Goal: Transaction & Acquisition: Purchase product/service

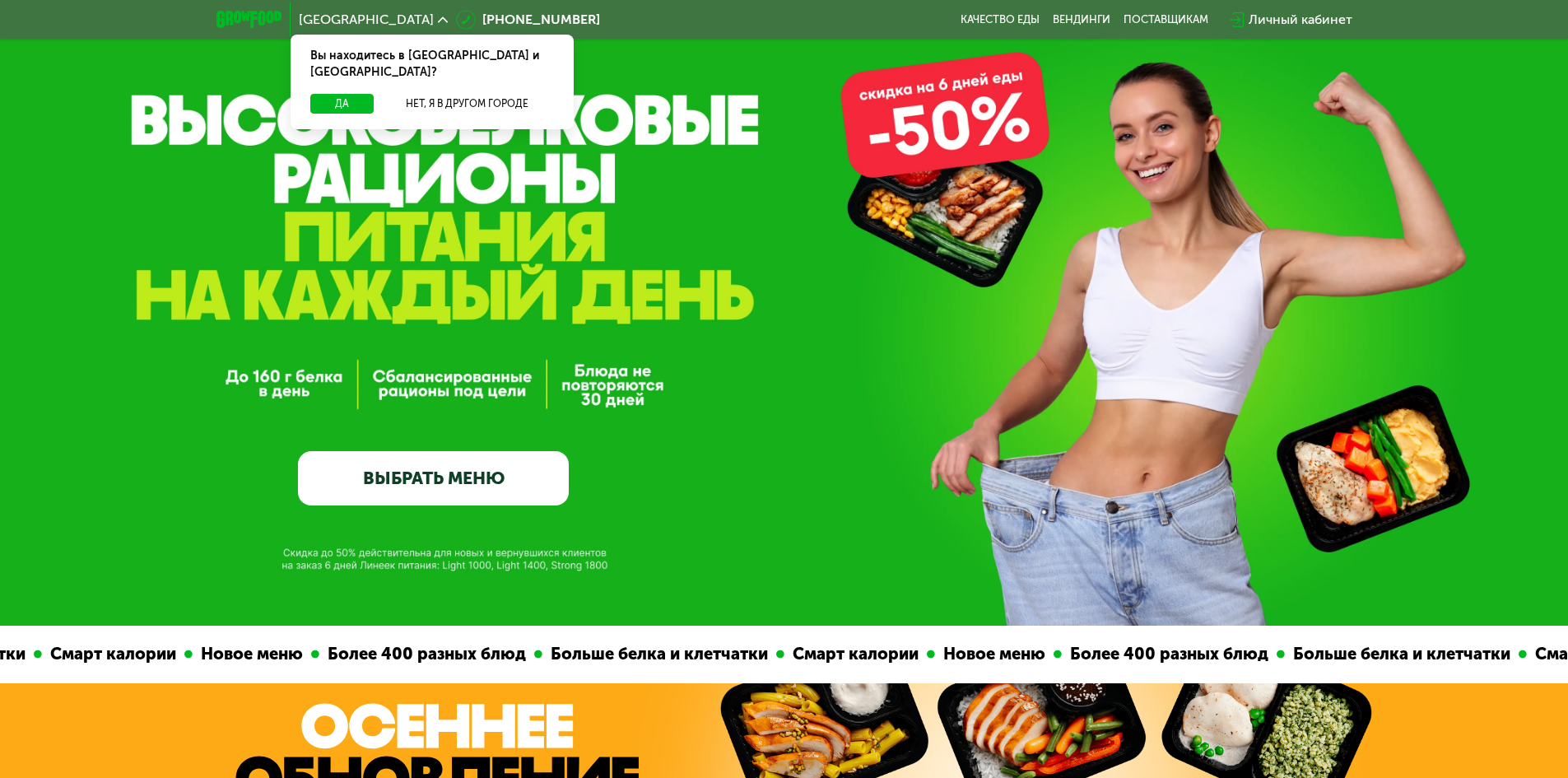
click at [464, 496] on link "ВЫБРАТЬ МЕНЮ" at bounding box center [433, 478] width 271 height 54
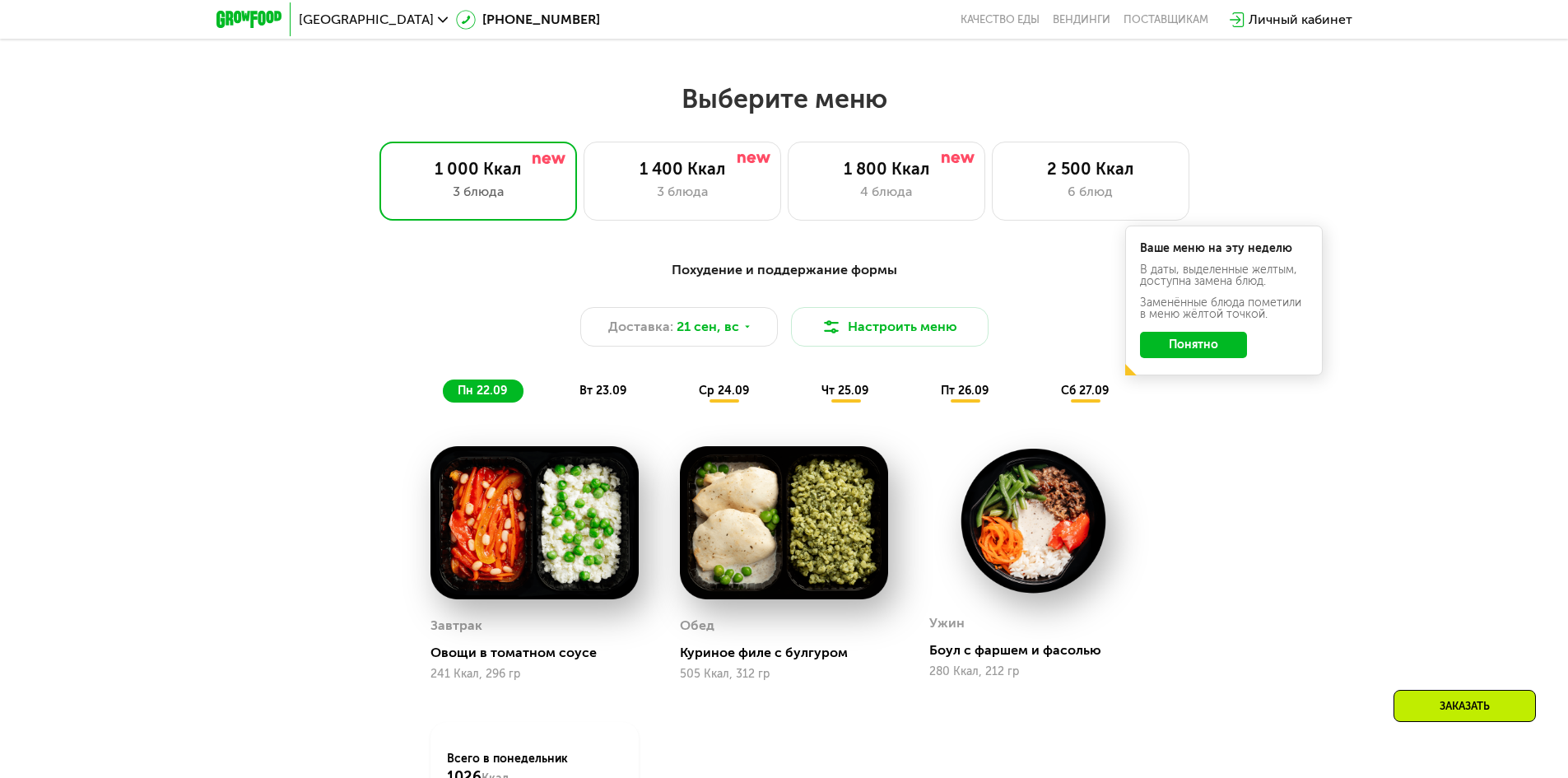
scroll to position [1364, 0]
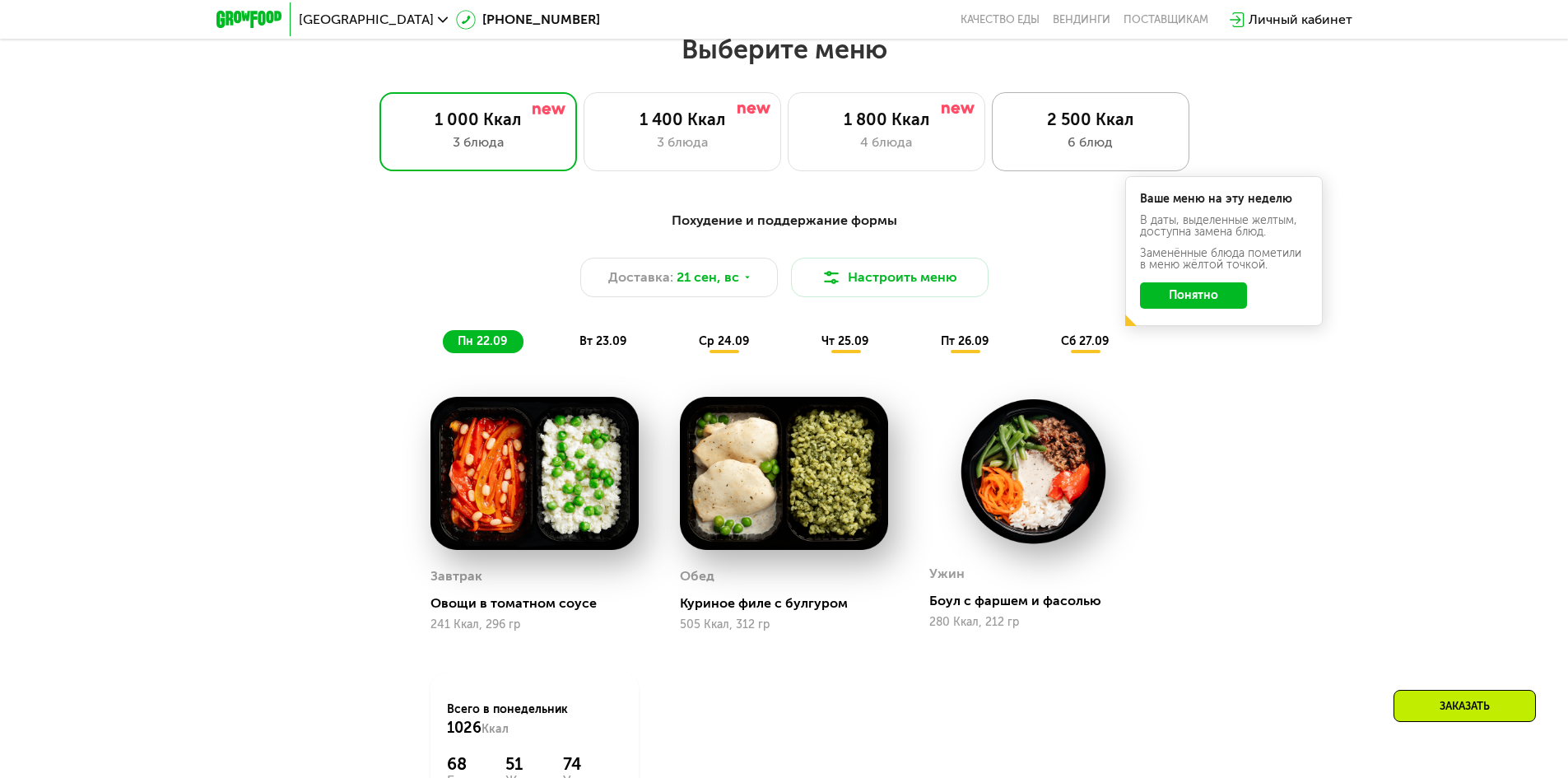
click at [1089, 152] on div "6 блюд" at bounding box center [1090, 142] width 163 height 20
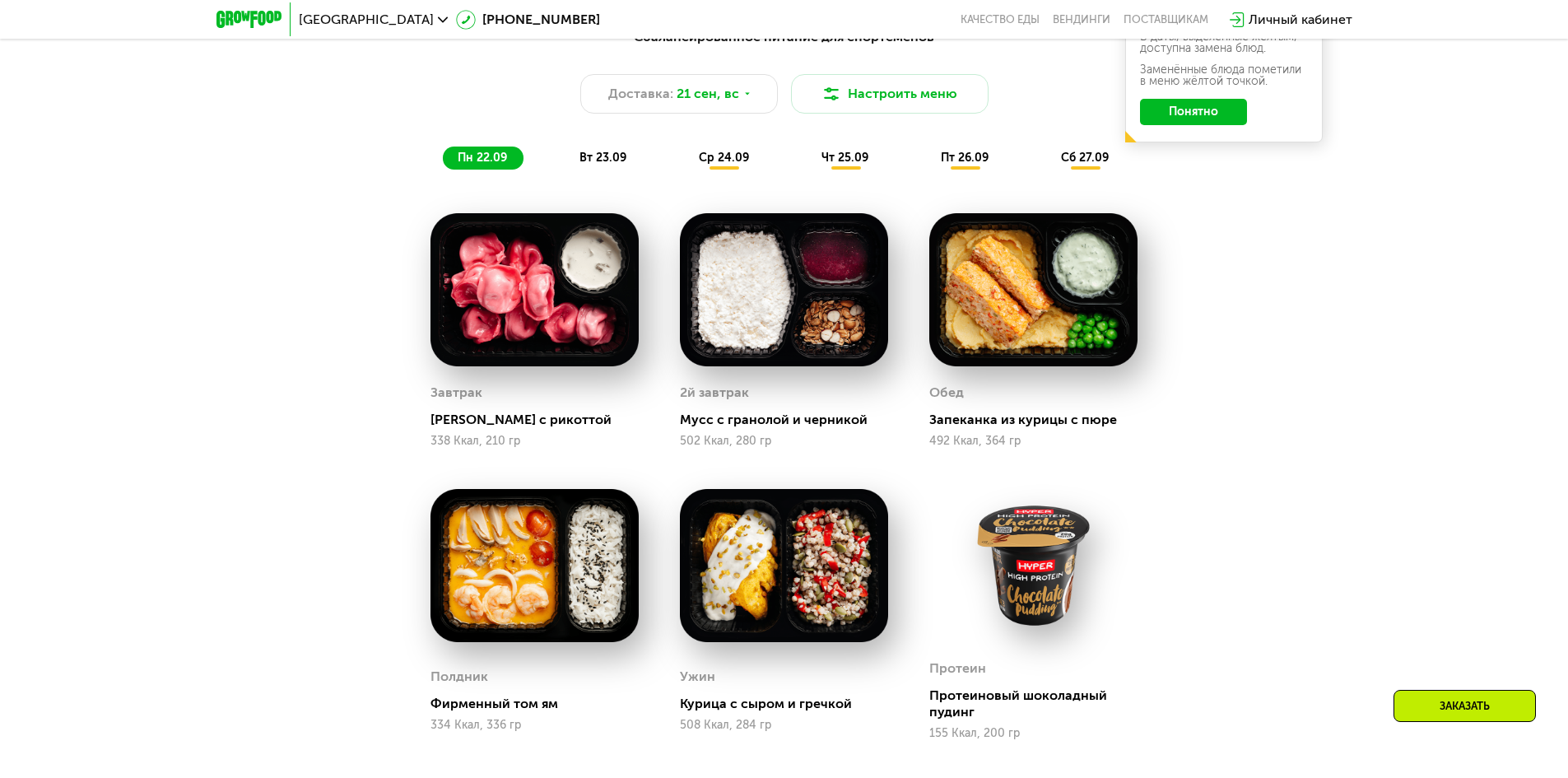
scroll to position [1547, 0]
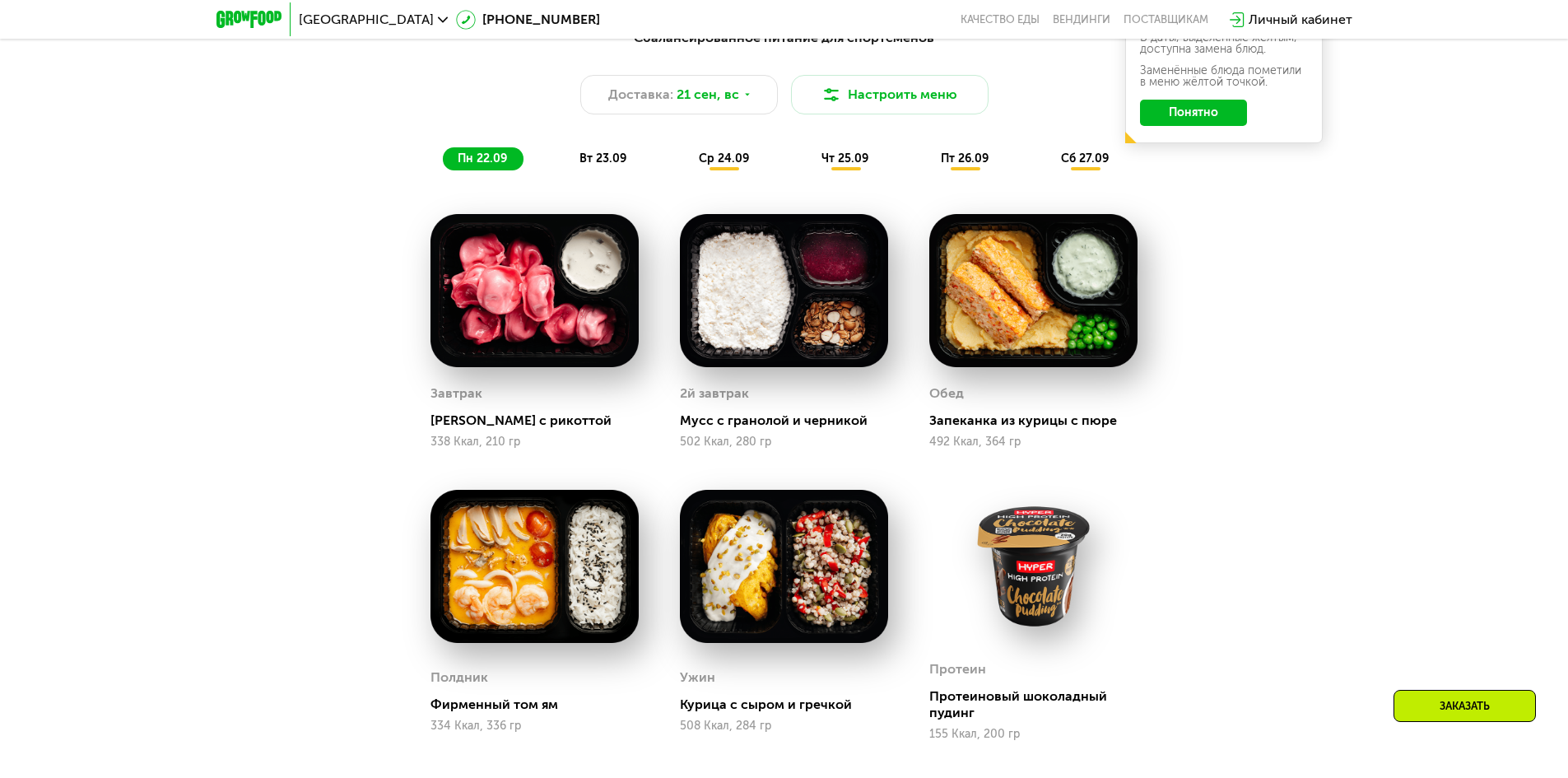
click at [602, 165] on span "вт 23.09" at bounding box center [603, 158] width 47 height 14
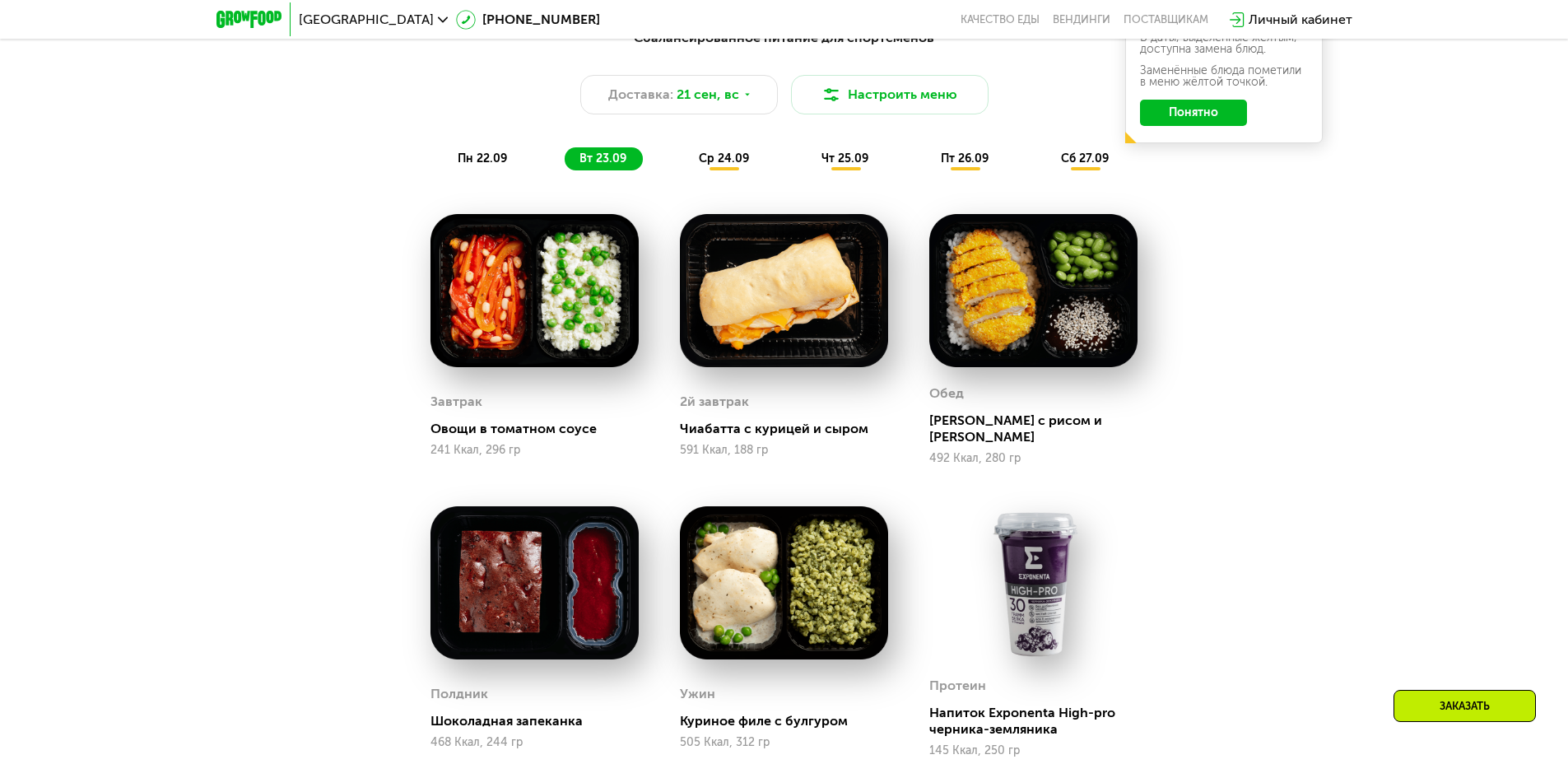
click at [732, 165] on span "ср 24.09" at bounding box center [724, 158] width 50 height 14
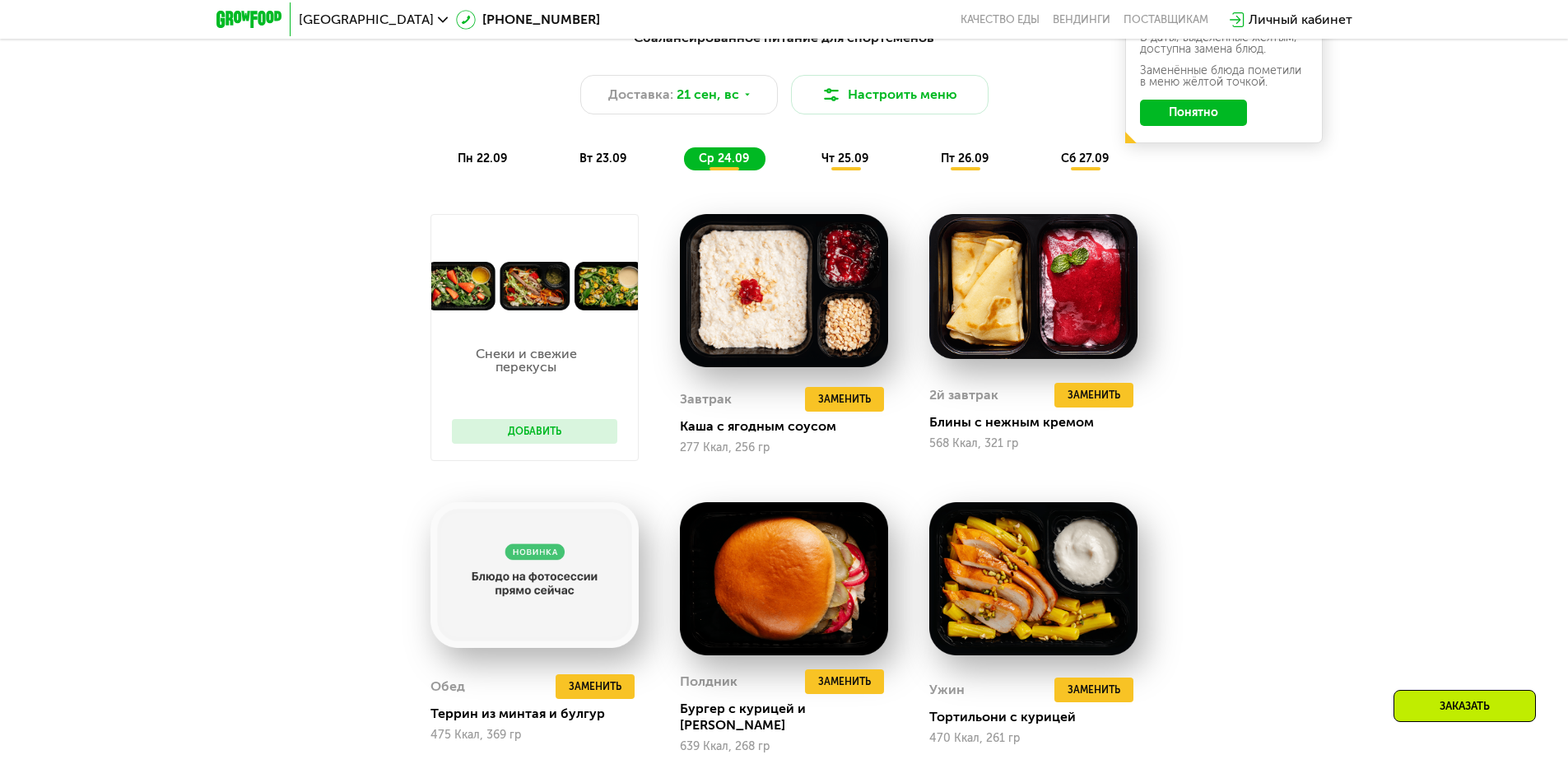
click at [304, 440] on div "Сбалансированное питание для спортсменов Доставка: [DATE] Настроить меню пн 22.…" at bounding box center [784, 566] width 1014 height 1095
click at [847, 156] on span "чт 25.09" at bounding box center [845, 158] width 47 height 14
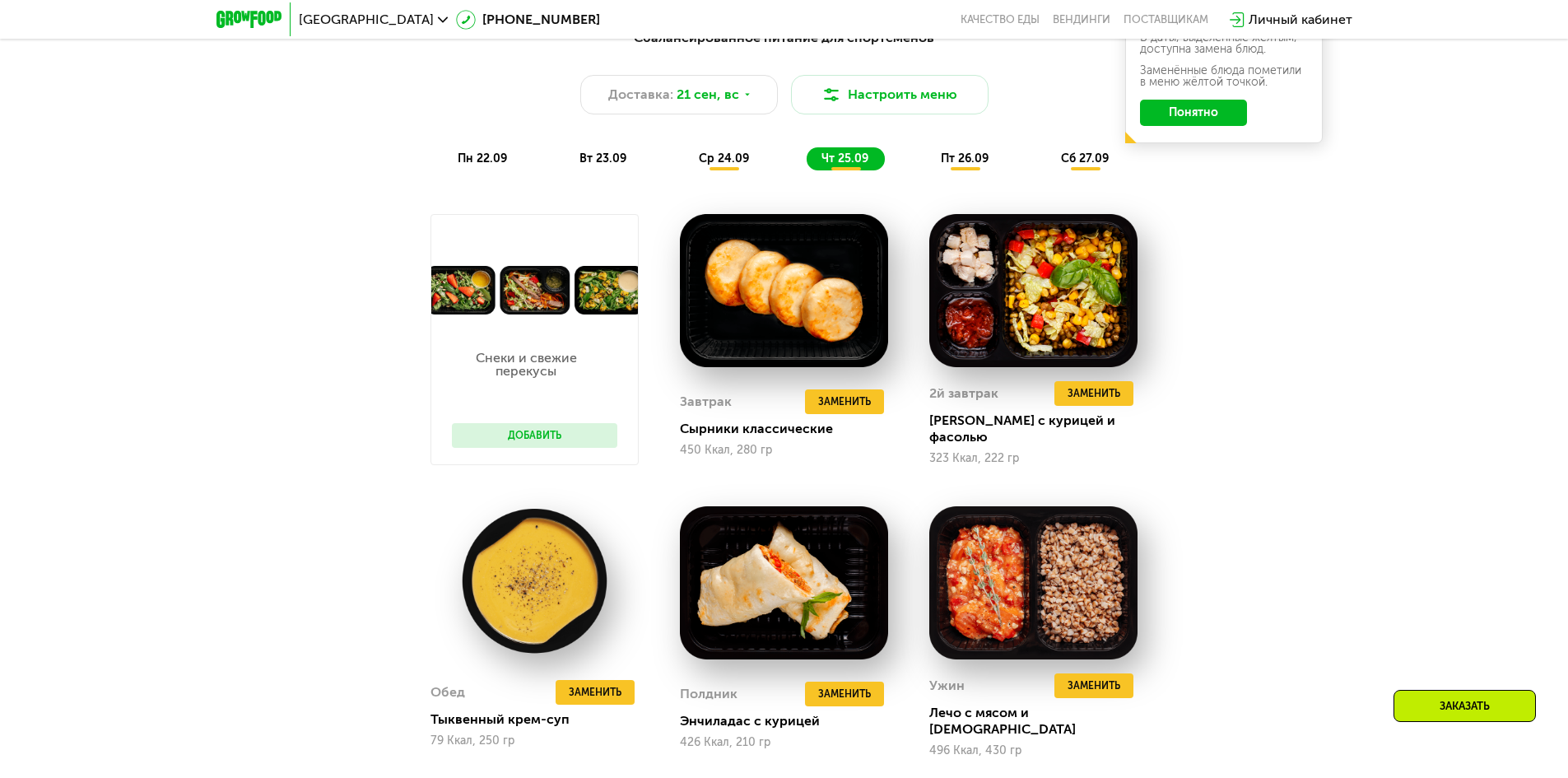
click at [966, 160] on span "пт 26.09" at bounding box center [964, 158] width 48 height 14
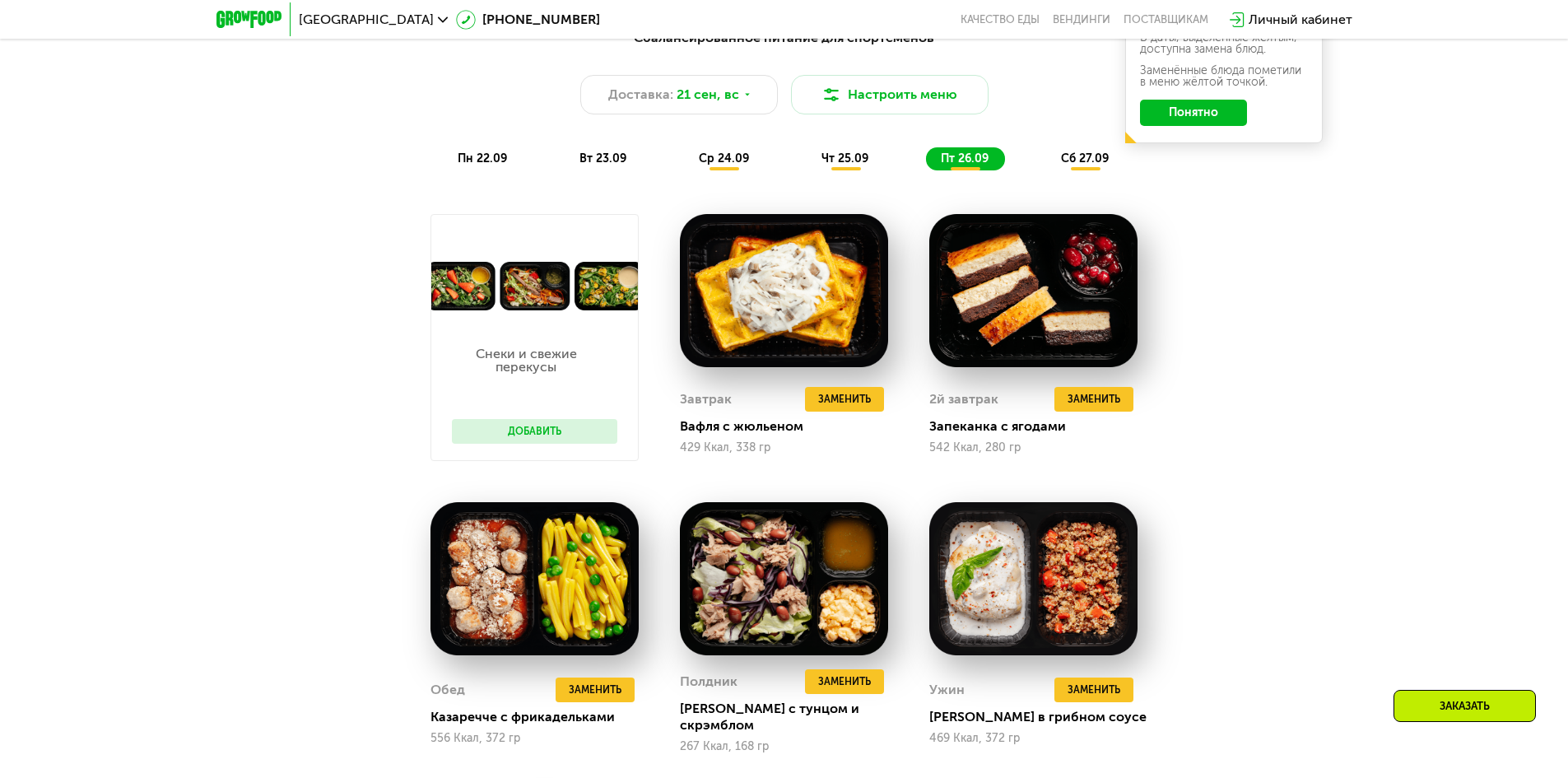
click at [1083, 165] on span "сб 27.09" at bounding box center [1084, 158] width 48 height 14
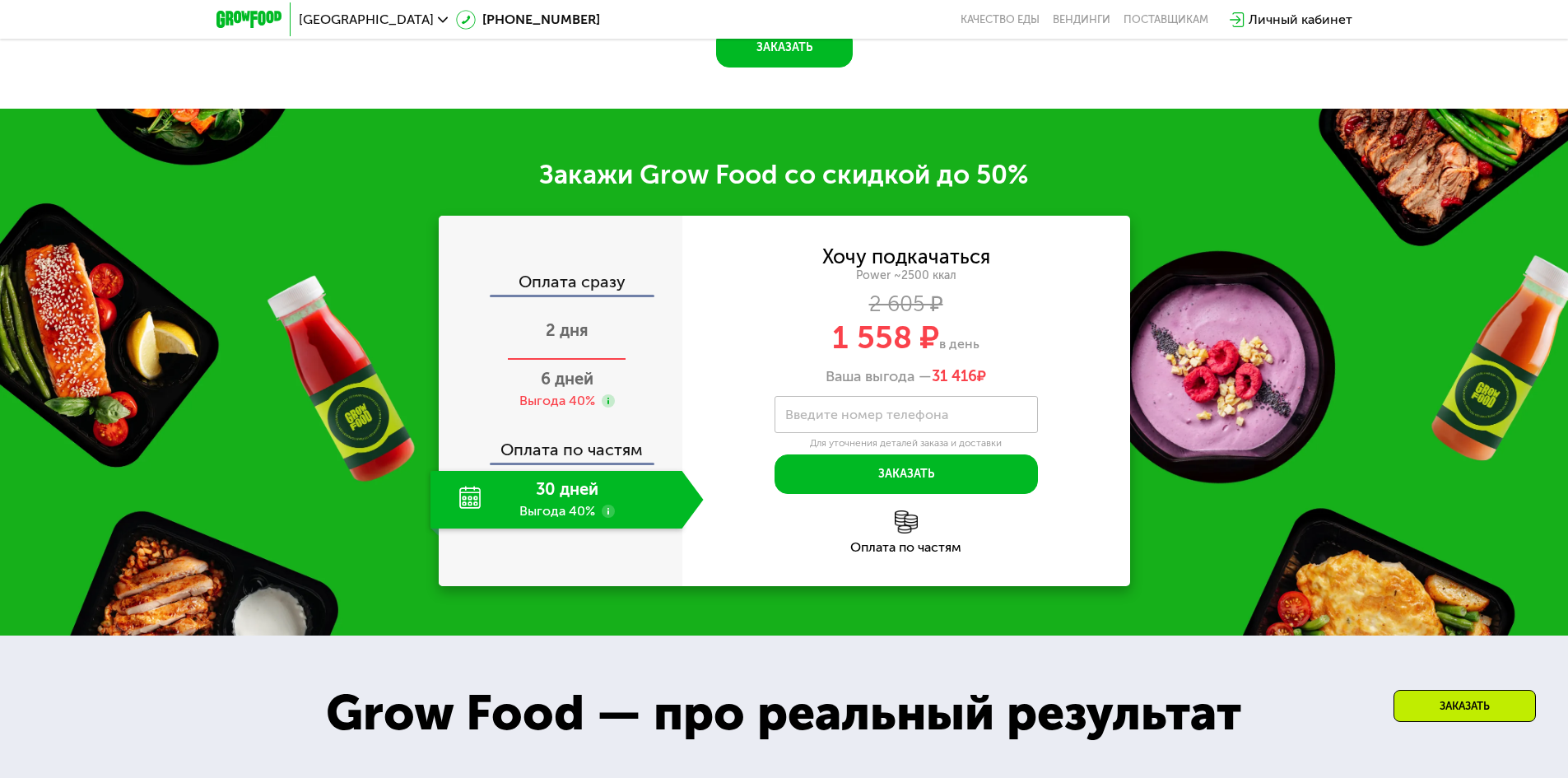
scroll to position [2551, 0]
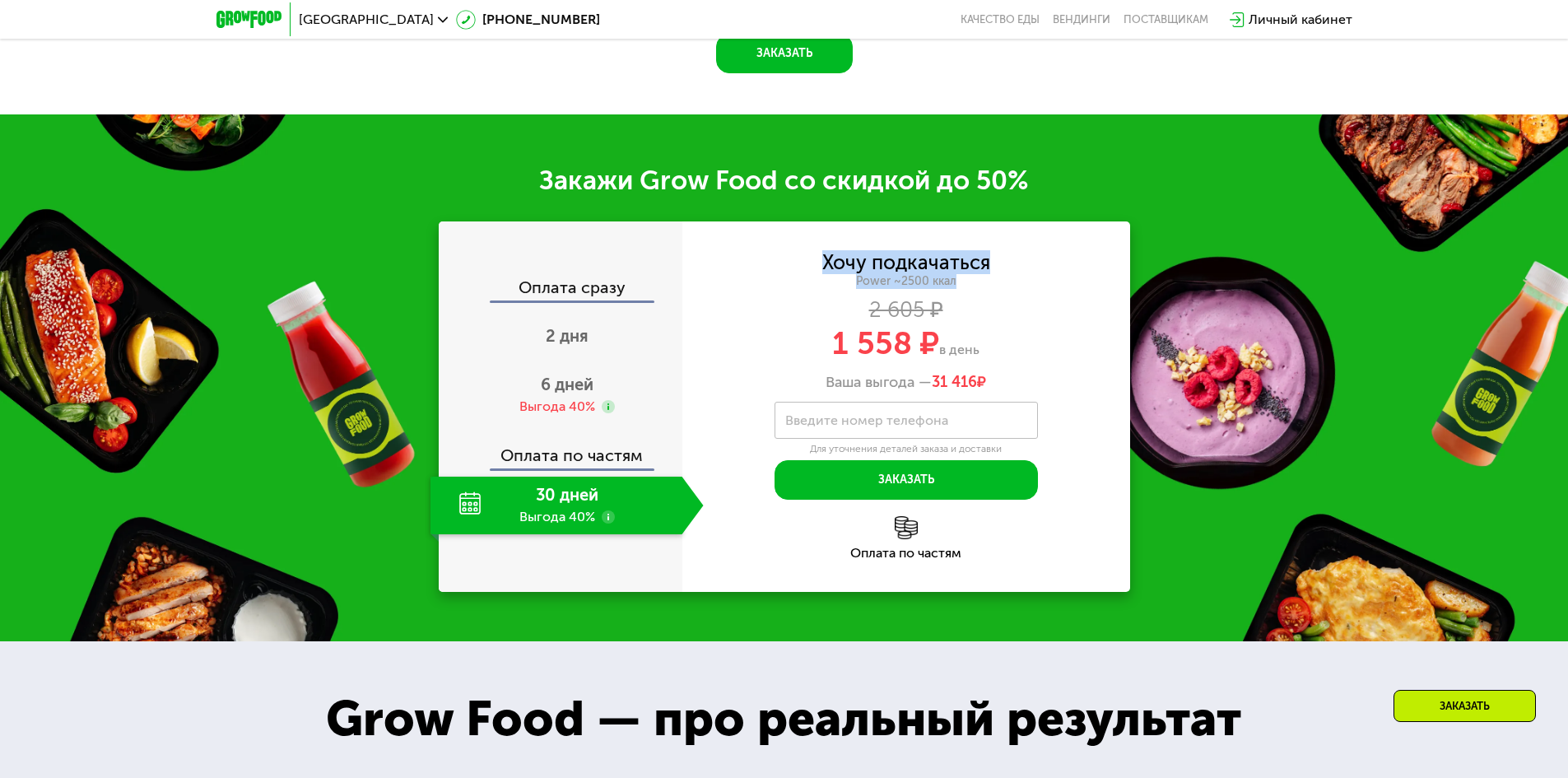
drag, startPoint x: 809, startPoint y: 268, endPoint x: 1018, endPoint y: 281, distance: 209.4
click at [1018, 281] on div "Хочу подкачаться Power ~2500 ккал 2 605 ₽ 1 558 ₽ в день Ваша выгода — 31 416 ₽" at bounding box center [907, 323] width 448 height 139
click at [715, 305] on div "Хочу подкачаться Power ~2500 ккал 2 605 ₽ 1 558 ₽ в день Ваша выгода — 31 416 ₽" at bounding box center [907, 323] width 448 height 139
click at [578, 389] on span "6 дней" at bounding box center [567, 384] width 53 height 20
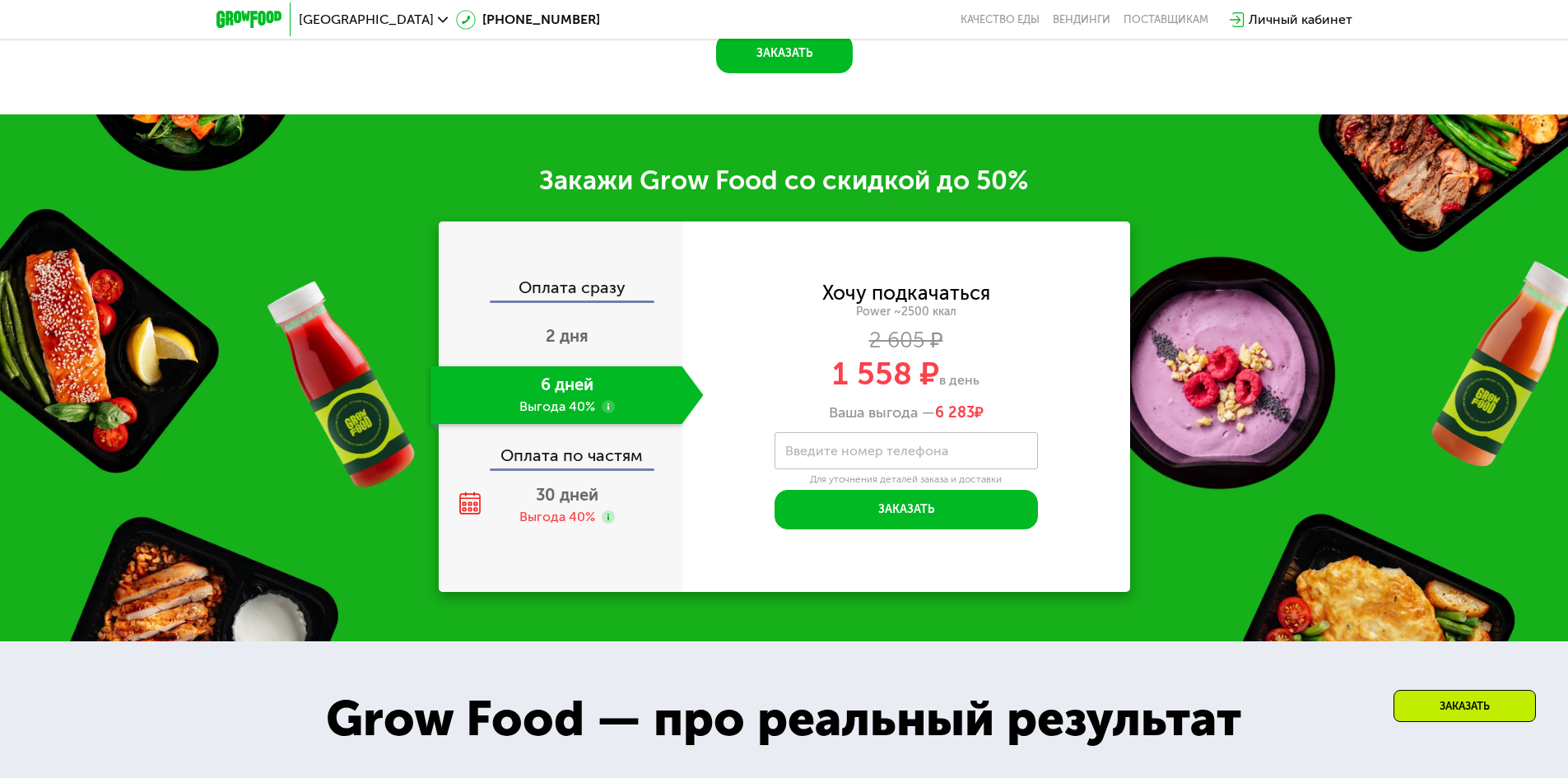
drag, startPoint x: 868, startPoint y: 352, endPoint x: 826, endPoint y: 345, distance: 42.6
click at [826, 345] on div "2 605 ₽" at bounding box center [907, 341] width 448 height 18
click at [815, 370] on div "1 558 ₽ в день" at bounding box center [907, 373] width 448 height 31
click at [583, 496] on span "30 дней" at bounding box center [568, 495] width 63 height 20
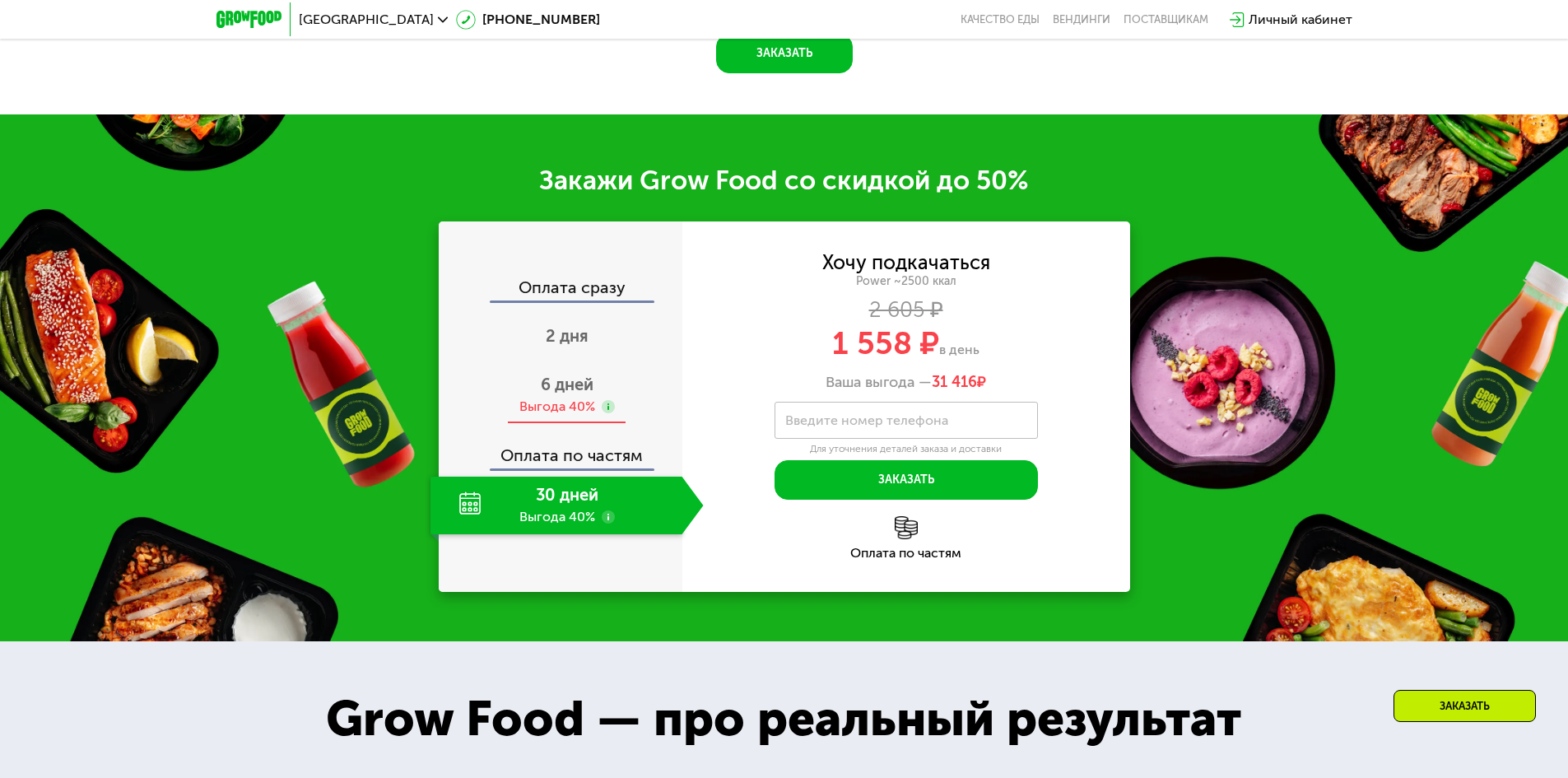
click at [605, 411] on use at bounding box center [608, 407] width 13 height 13
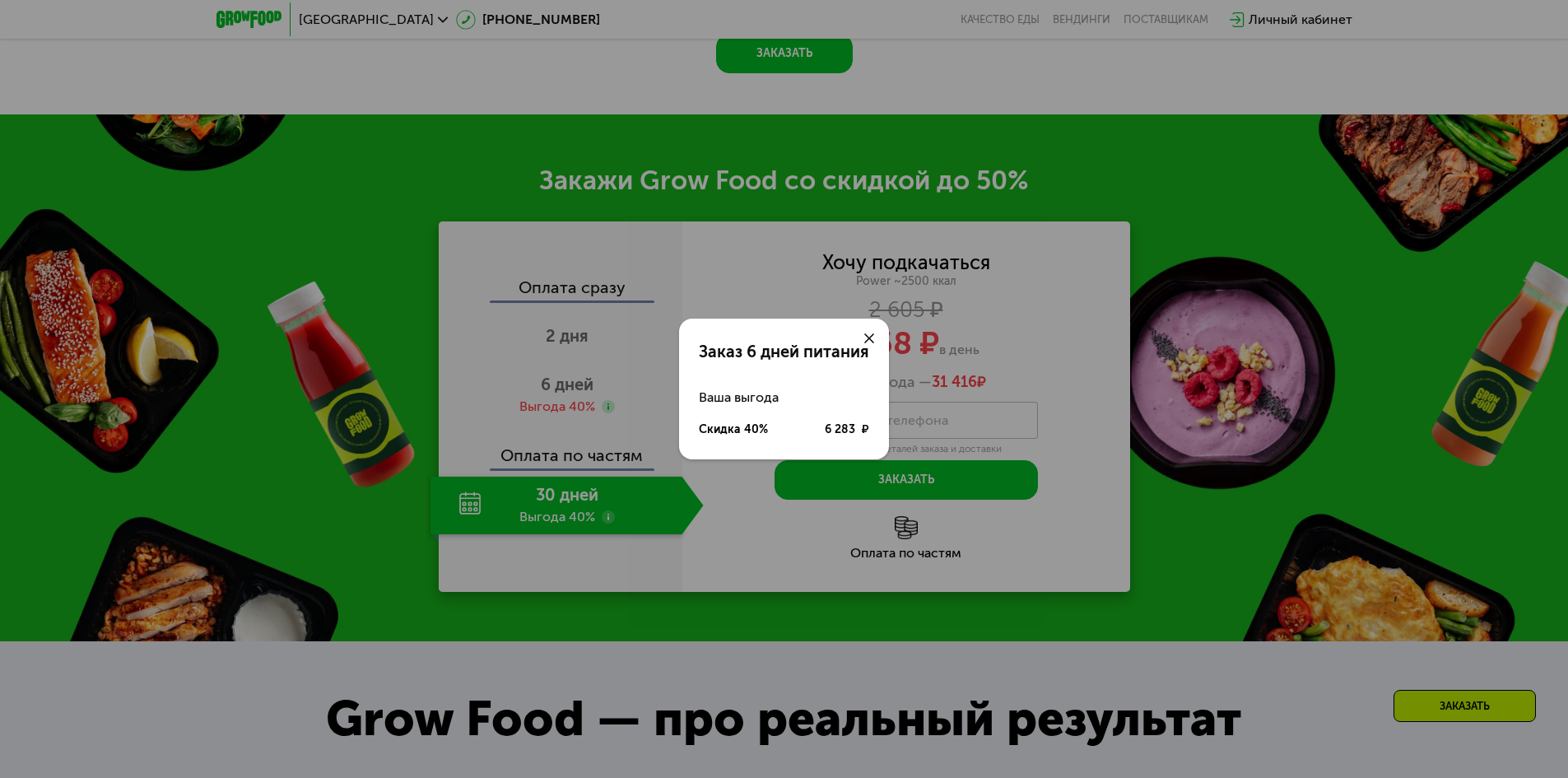
click at [866, 334] on icon at bounding box center [869, 338] width 10 height 10
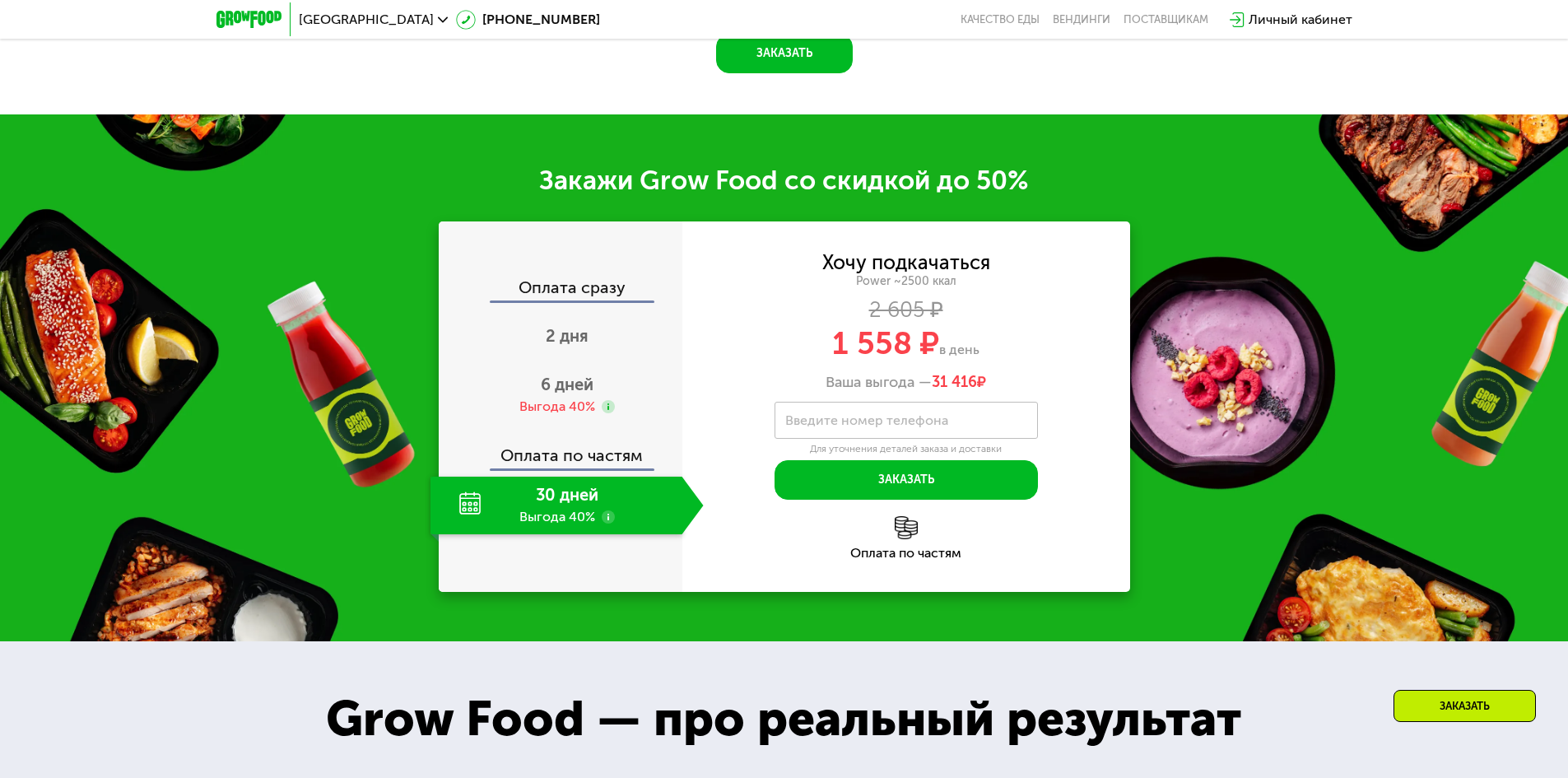
drag, startPoint x: 1245, startPoint y: 408, endPoint x: 1234, endPoint y: 403, distance: 12.1
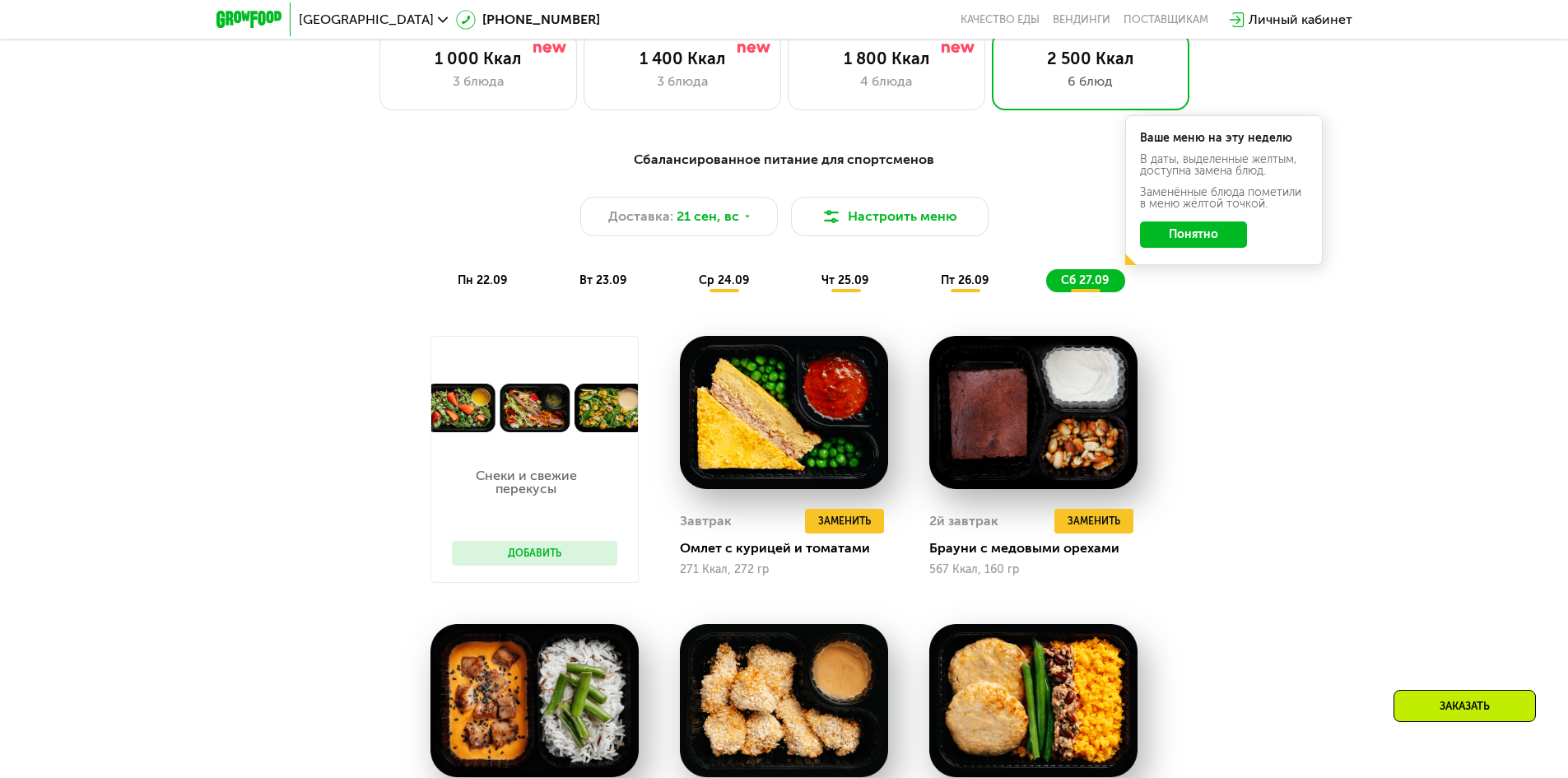
scroll to position [1423, 0]
